Goal: Task Accomplishment & Management: Use online tool/utility

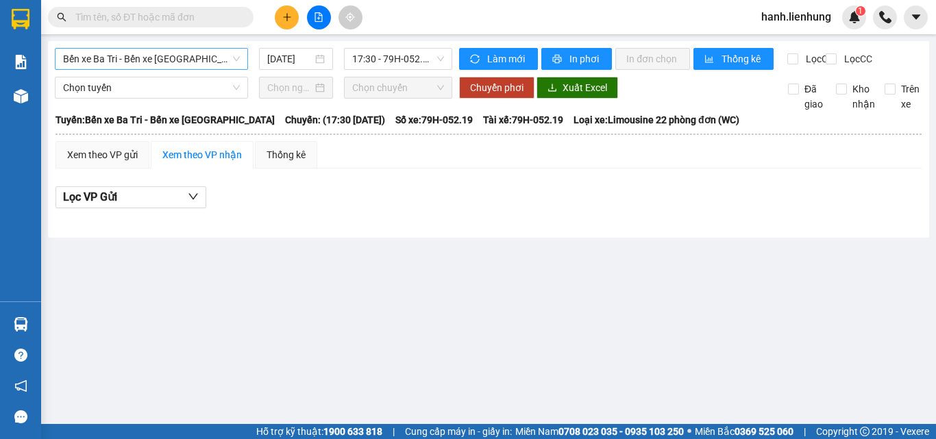
click at [165, 59] on span "Bến xe Ba Tri - Bến xe [GEOGRAPHIC_DATA]" at bounding box center [151, 59] width 177 height 21
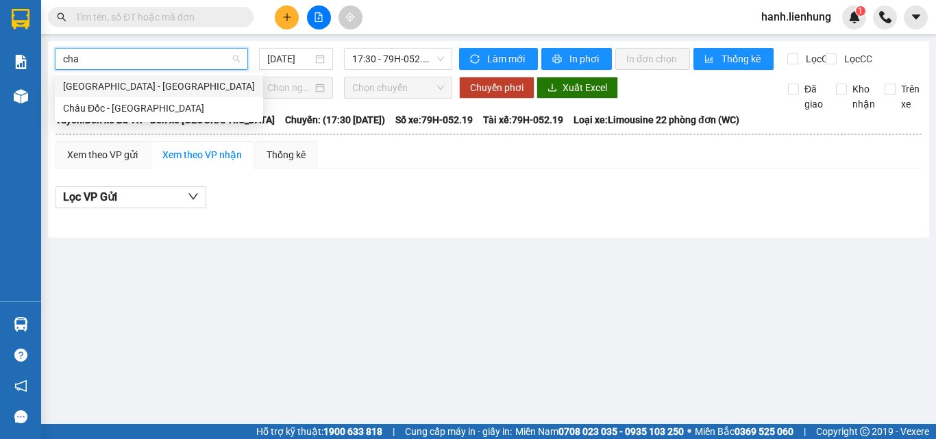
type input "chau"
click at [136, 90] on div "[GEOGRAPHIC_DATA] - [GEOGRAPHIC_DATA]" at bounding box center [159, 86] width 192 height 15
type input "[DATE]"
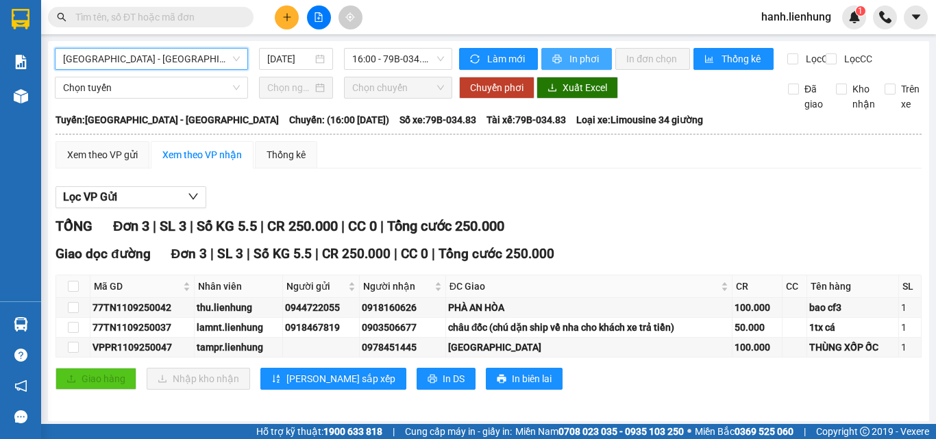
click at [585, 60] on span "In phơi" at bounding box center [585, 58] width 32 height 15
click at [628, 262] on div "Giao dọc đường Đơn 3 | SL 3 | Số KG 5.5 | CR 250.000 | CC 0 | Tổng cước 250.000" at bounding box center [488, 254] width 866 height 21
click at [572, 40] on main "[GEOGRAPHIC_DATA] - [GEOGRAPHIC_DATA] [DATE] 16:00 - 79B-034.83 Làm mới In phơi…" at bounding box center [468, 212] width 936 height 424
drag, startPoint x: 582, startPoint y: 49, endPoint x: 583, endPoint y: 56, distance: 7.0
click at [582, 50] on button "In phơi" at bounding box center [576, 59] width 71 height 22
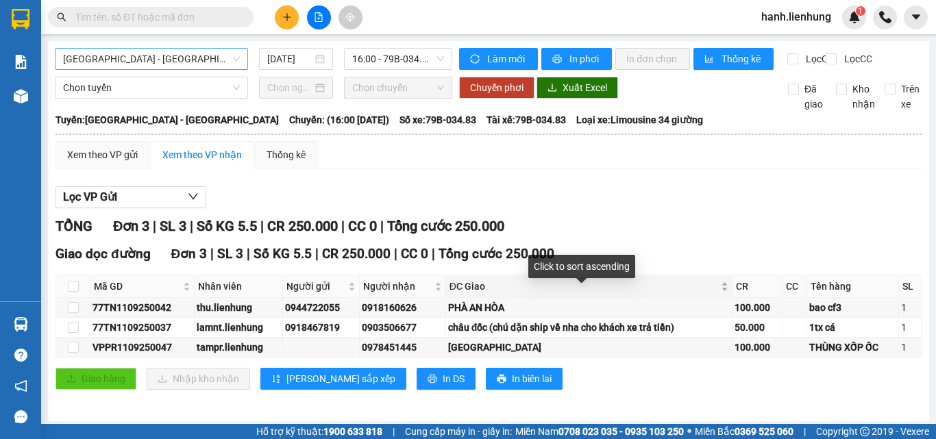
click at [623, 290] on div "ĐC Giao" at bounding box center [588, 286] width 279 height 15
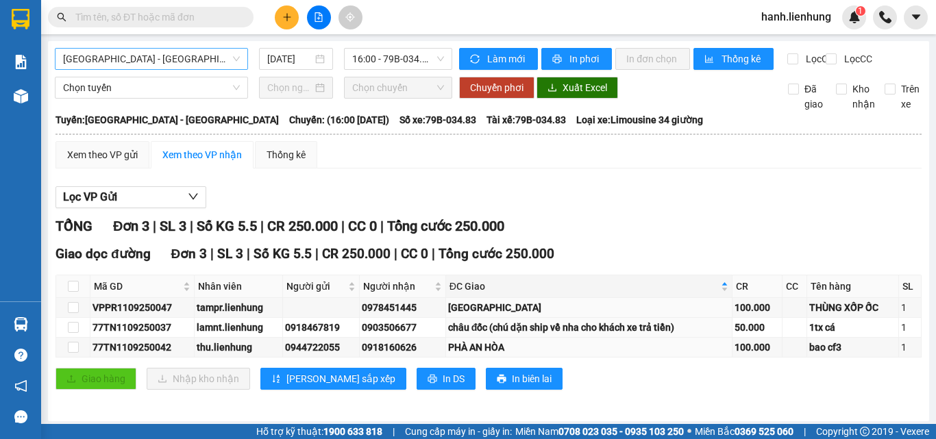
click at [613, 237] on div "TỔNG Đơn 3 | SL 3 | Số KG 5.5 | CR 250.000 | CC 0 | Tổng cước 250.000" at bounding box center [488, 226] width 866 height 21
click at [119, 64] on span "[GEOGRAPHIC_DATA] - [GEOGRAPHIC_DATA]" at bounding box center [151, 59] width 177 height 21
click at [129, 60] on input "câ" at bounding box center [146, 59] width 167 height 21
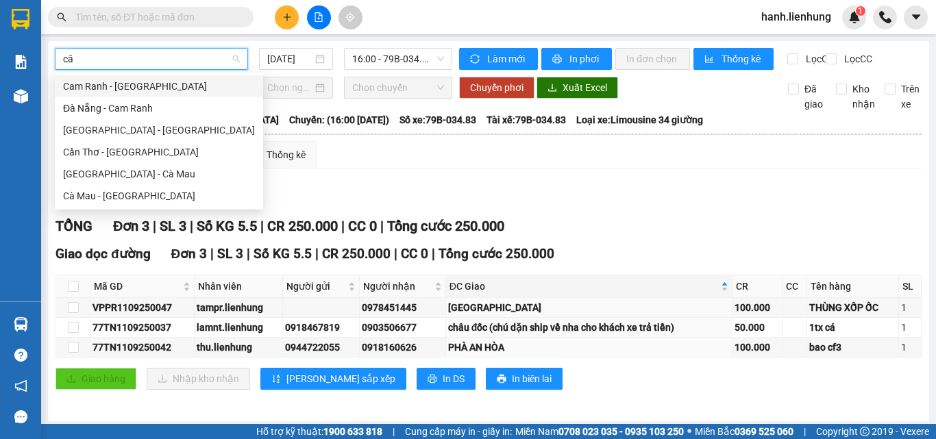
type input "cân"
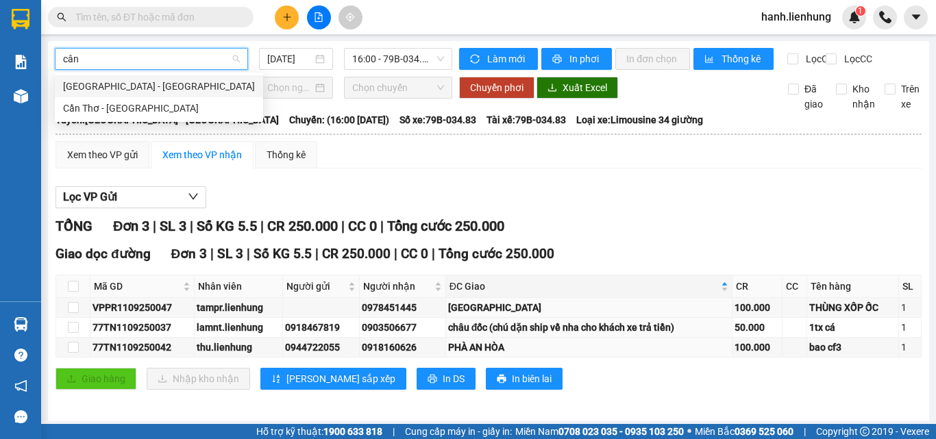
click at [136, 79] on div "[GEOGRAPHIC_DATA] - [GEOGRAPHIC_DATA]" at bounding box center [159, 86] width 192 height 15
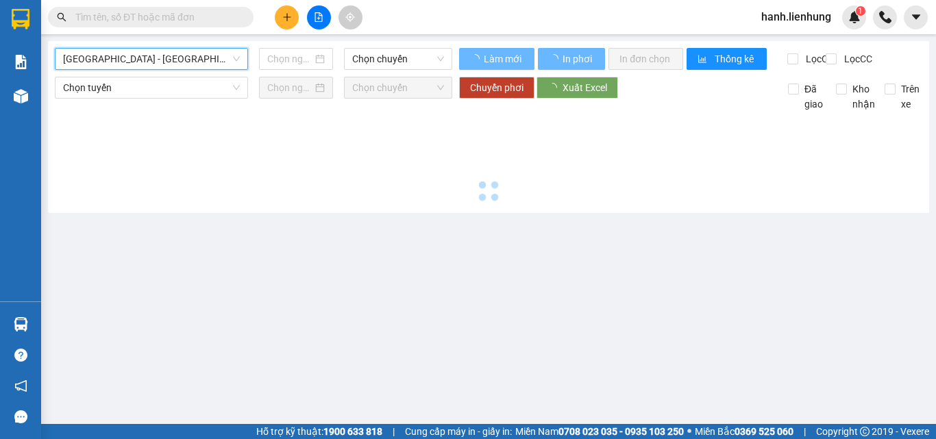
type input "[DATE]"
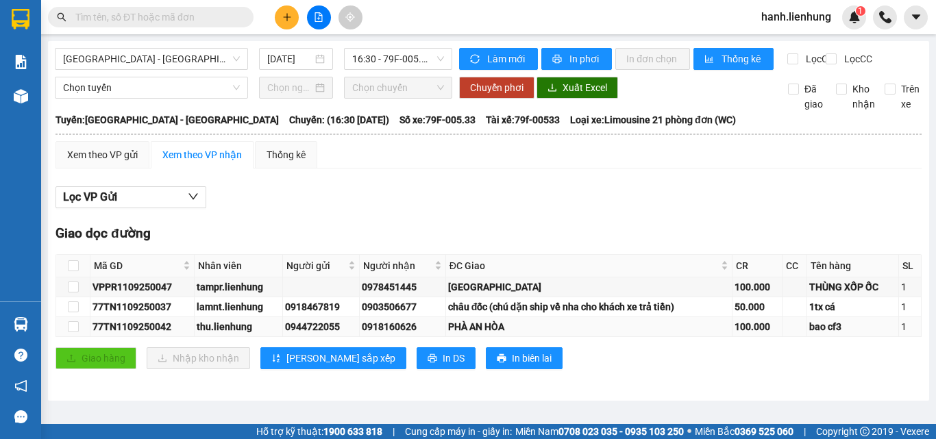
click at [449, 334] on div "PHÀ AN HÒA" at bounding box center [589, 326] width 282 height 15
click at [73, 332] on input "checkbox" at bounding box center [73, 326] width 11 height 11
checkbox input "true"
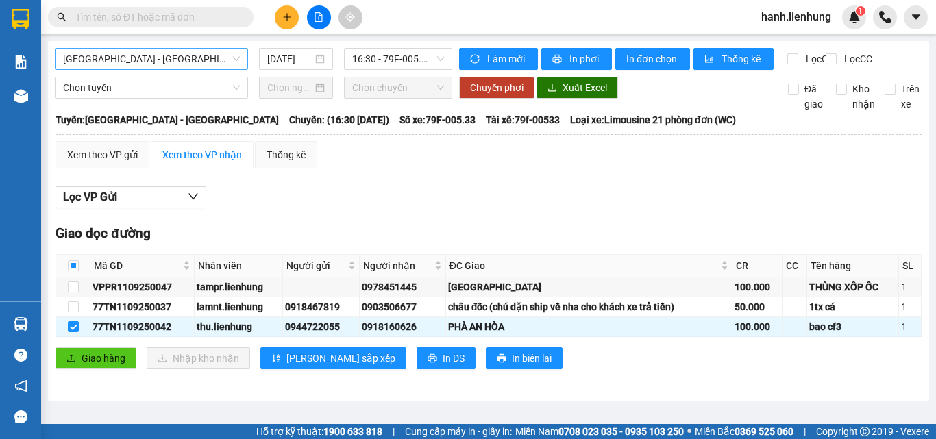
click at [155, 62] on span "[GEOGRAPHIC_DATA] - [GEOGRAPHIC_DATA]" at bounding box center [151, 59] width 177 height 21
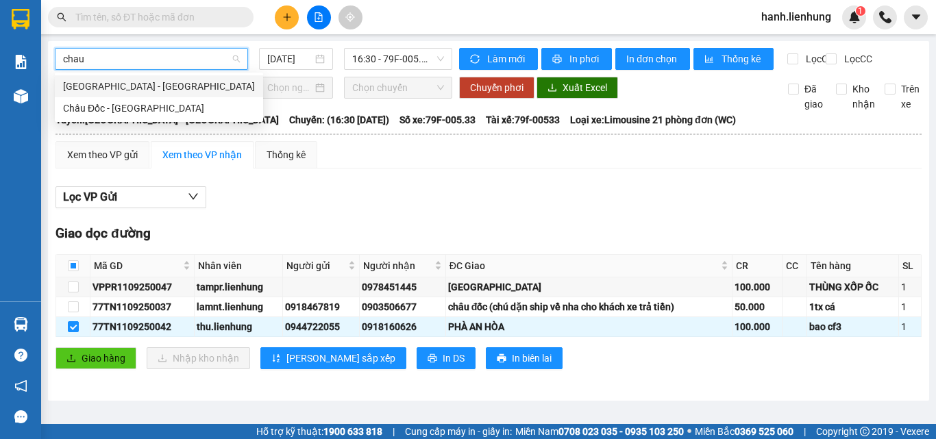
type input "chau"
drag, startPoint x: 441, startPoint y: 171, endPoint x: 100, endPoint y: 123, distance: 344.6
click at [438, 169] on div "Xem theo VP gửi Xem theo VP nhận Thống kê" at bounding box center [488, 154] width 866 height 27
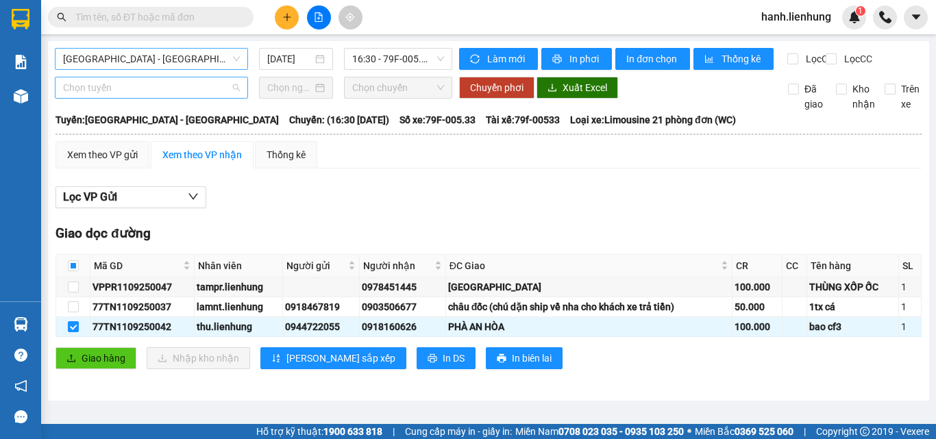
click at [138, 98] on span "Chọn tuyến" at bounding box center [151, 87] width 177 height 21
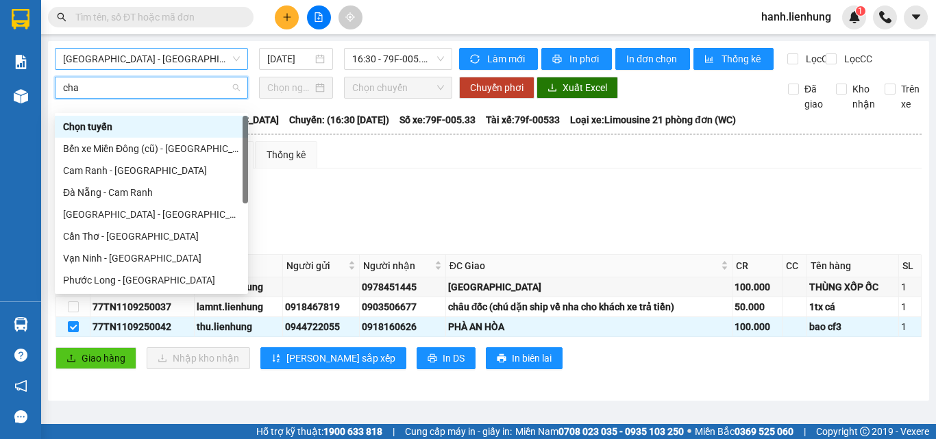
type input "chau"
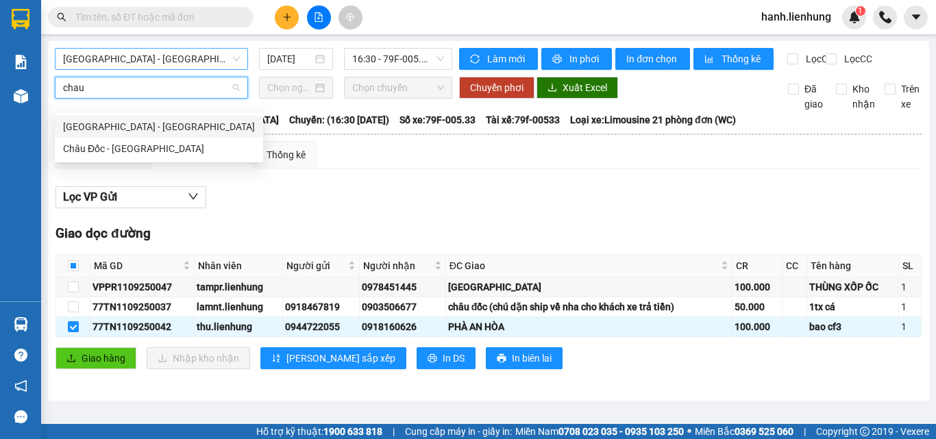
click at [143, 125] on div "[GEOGRAPHIC_DATA] - [GEOGRAPHIC_DATA]" at bounding box center [159, 126] width 192 height 15
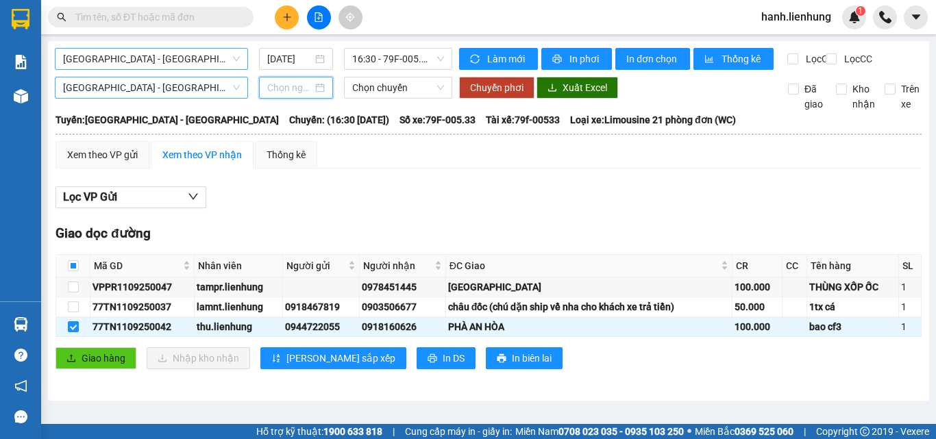
click at [295, 95] on input at bounding box center [289, 87] width 45 height 15
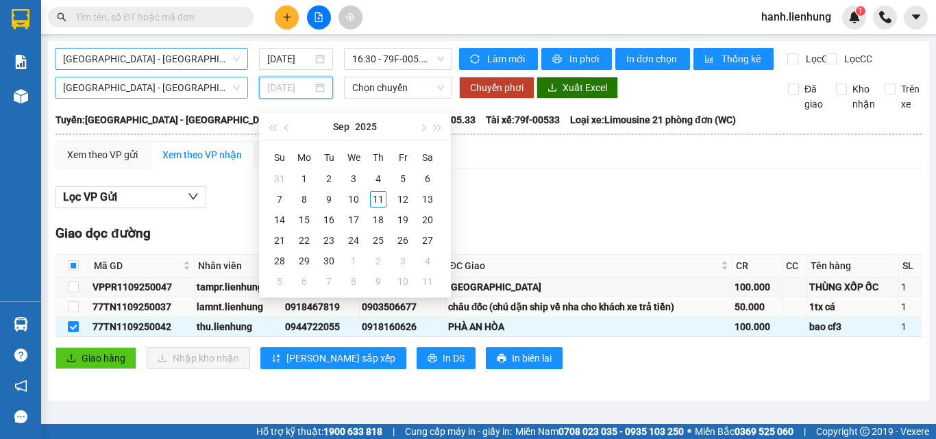
type input "[DATE]"
click at [379, 195] on div "11" at bounding box center [378, 199] width 16 height 16
type input "[DATE]"
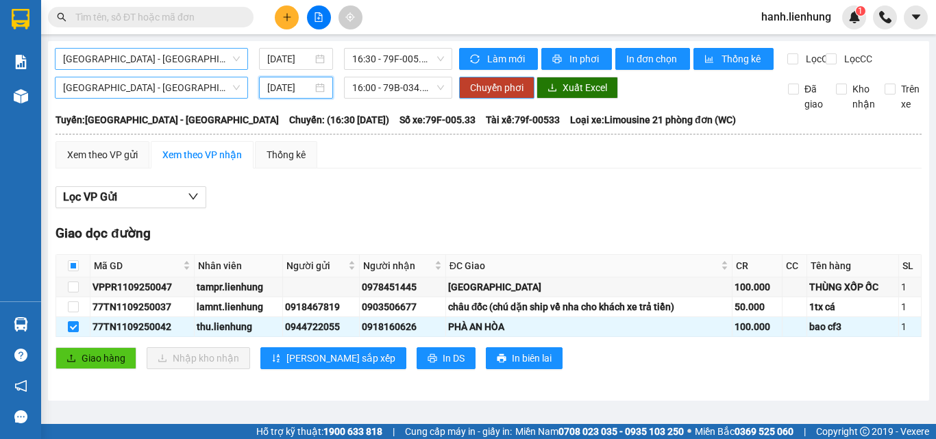
click at [490, 95] on span "Chuyển phơi" at bounding box center [496, 87] width 53 height 15
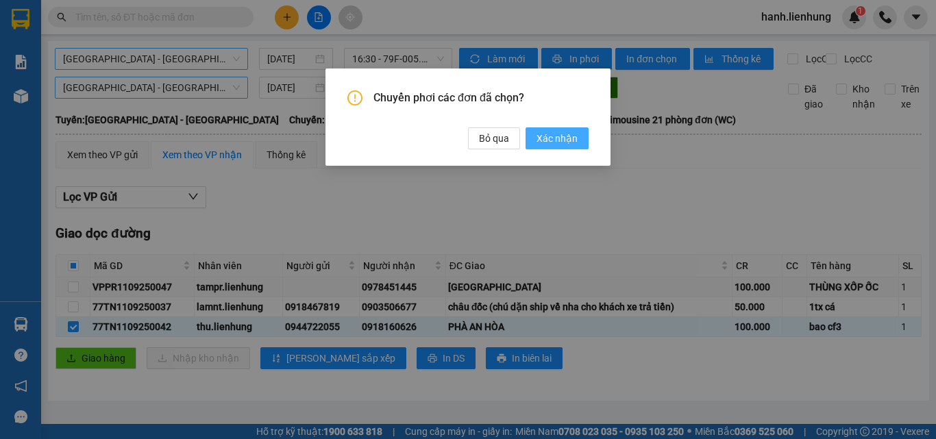
click at [574, 140] on span "Xác nhận" at bounding box center [556, 138] width 41 height 15
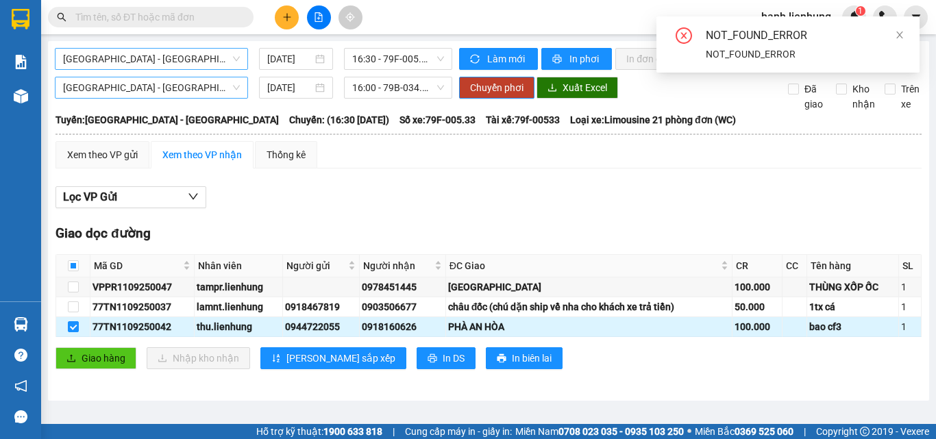
checkbox input "false"
